Goal: Task Accomplishment & Management: Complete application form

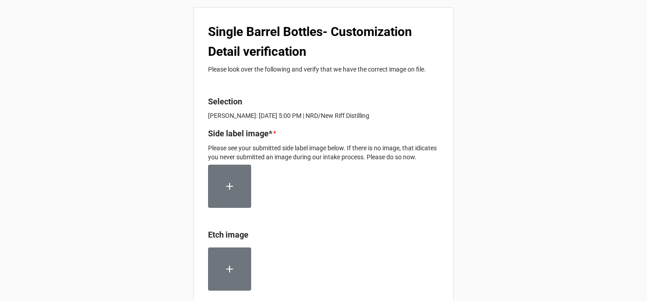
scroll to position [231, 0]
